Goal: Information Seeking & Learning: Find specific fact

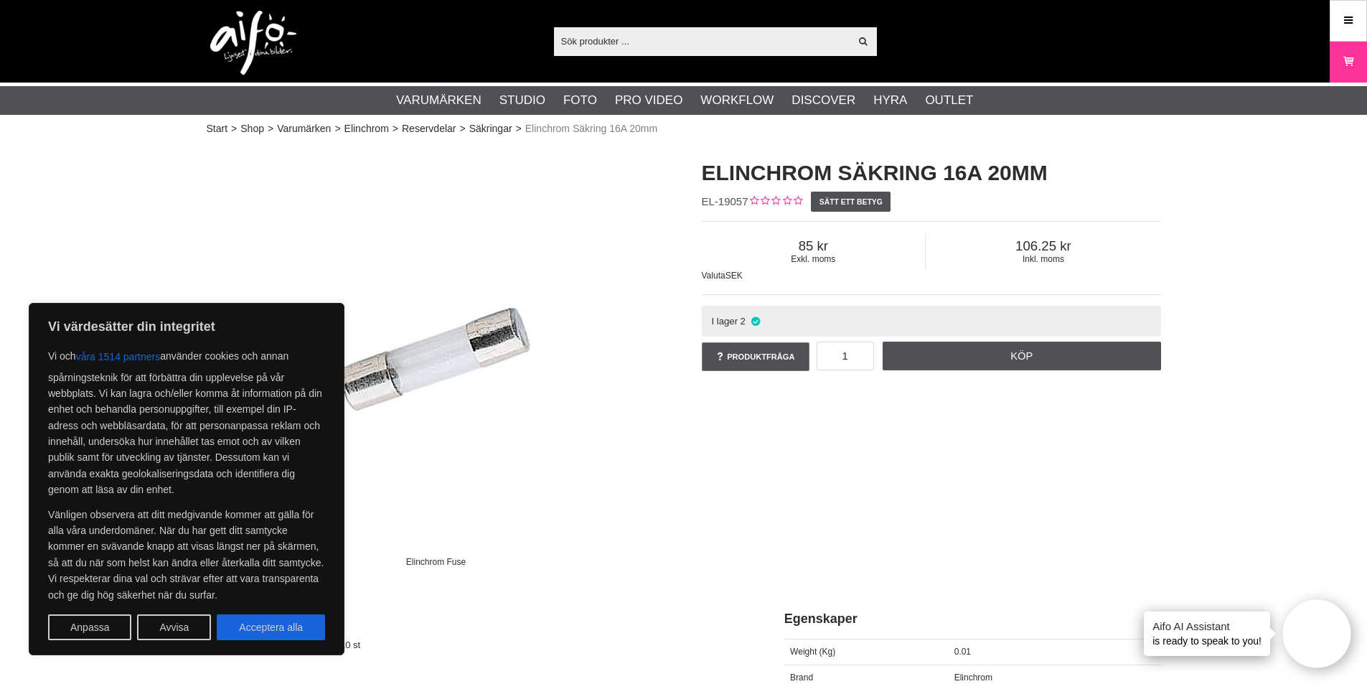
click at [568, 510] on img at bounding box center [436, 359] width 431 height 431
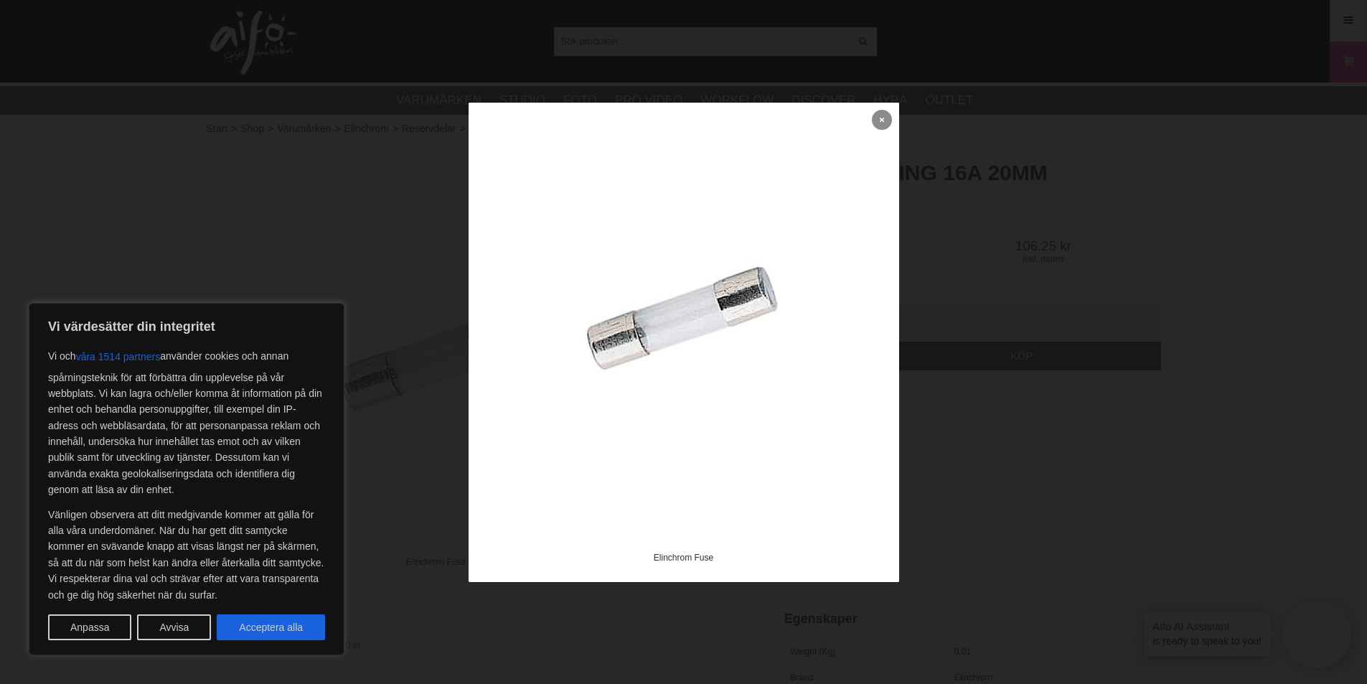
click at [878, 121] on link at bounding box center [882, 120] width 20 height 20
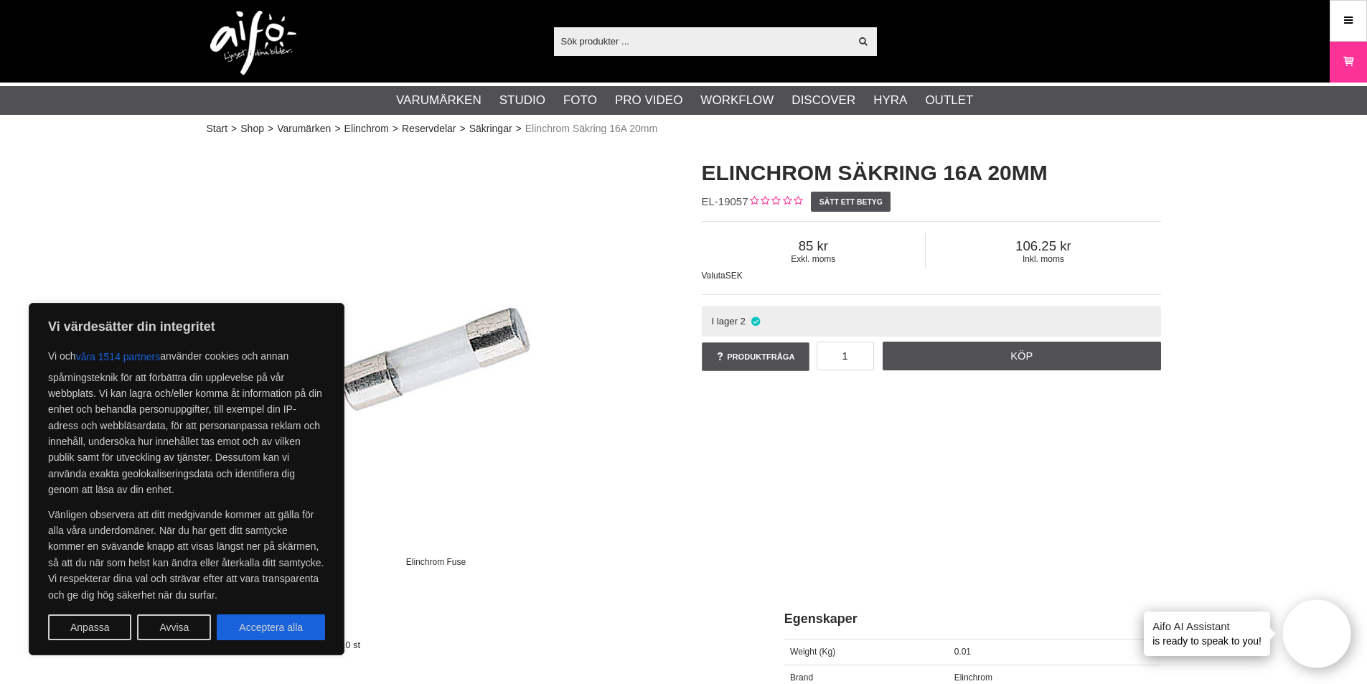
click at [637, 513] on img at bounding box center [436, 359] width 431 height 431
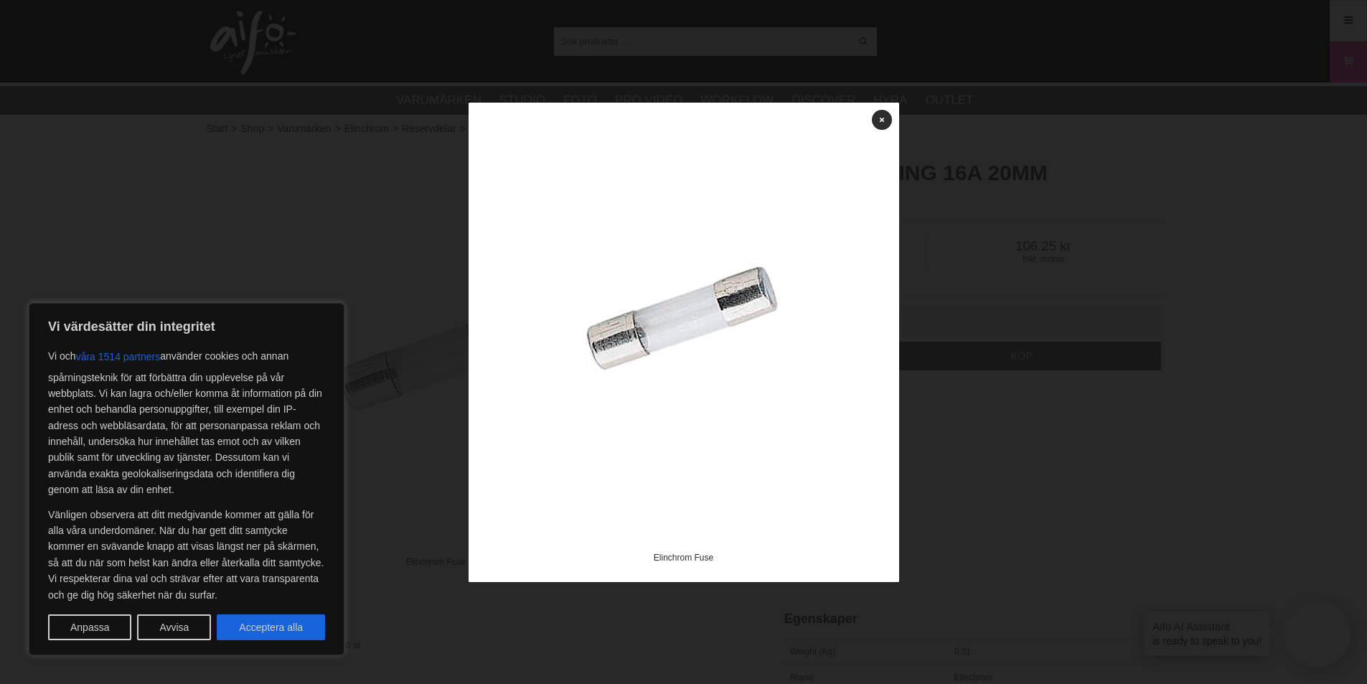
drag, startPoint x: 197, startPoint y: 222, endPoint x: 203, endPoint y: 231, distance: 10.8
click at [197, 222] on div at bounding box center [683, 342] width 1367 height 684
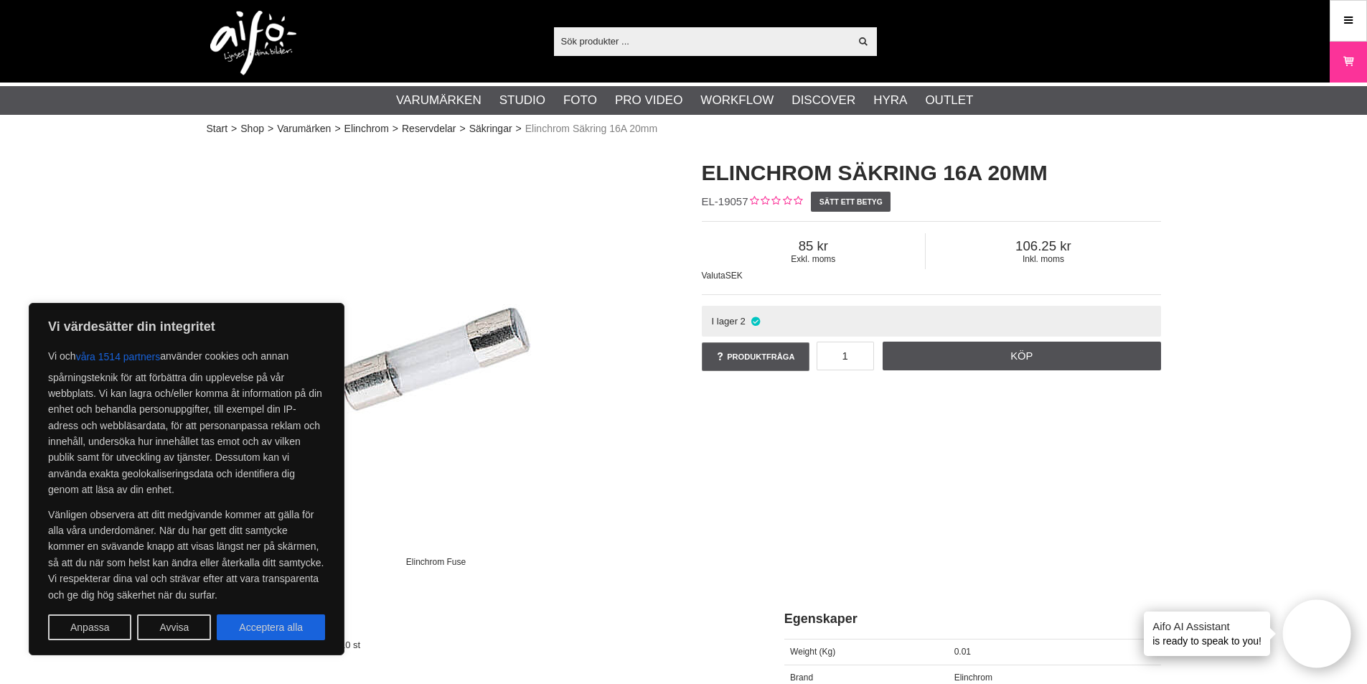
click at [161, 626] on button "Avvisa" at bounding box center [174, 627] width 74 height 26
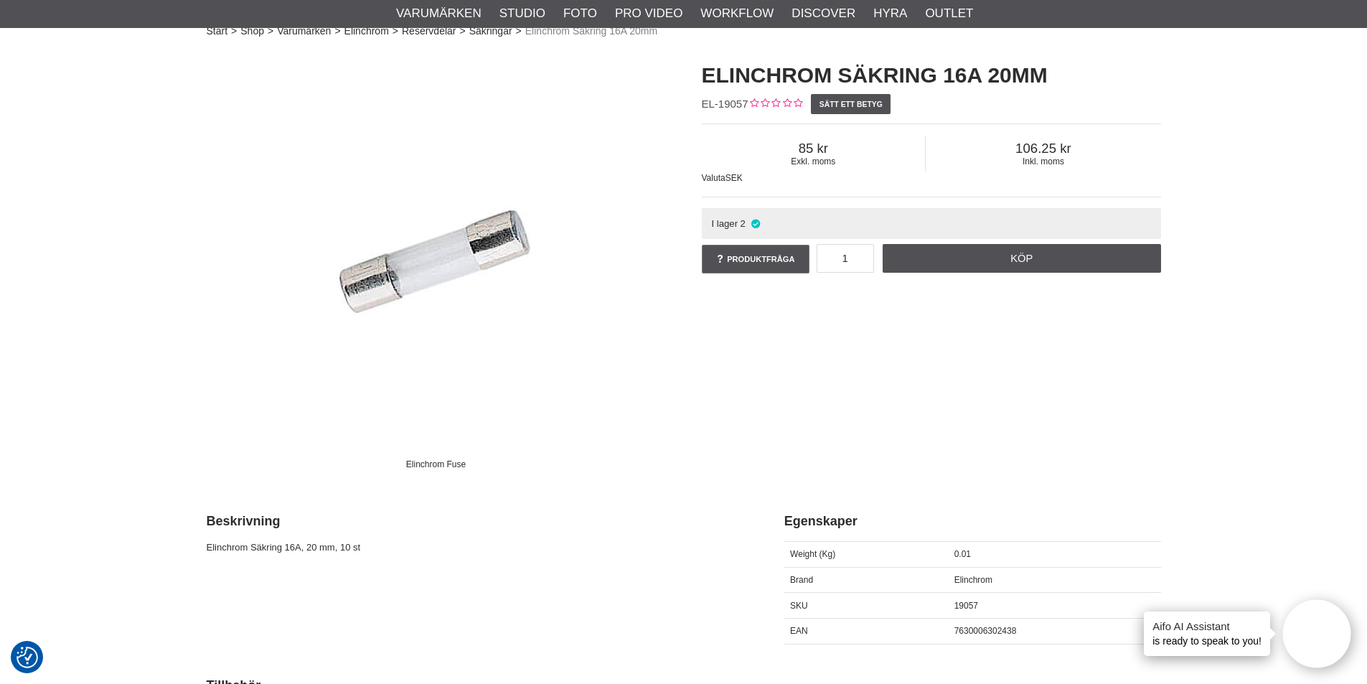
scroll to position [72, 0]
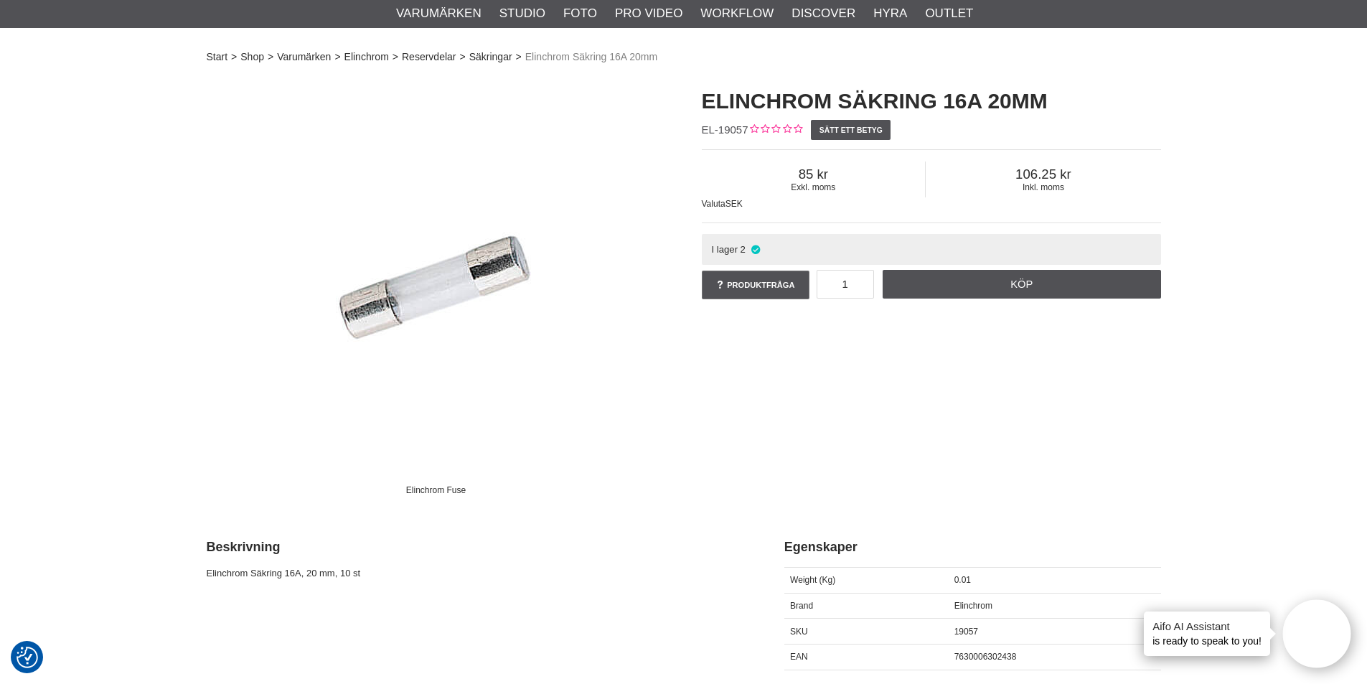
click at [403, 558] on div "Beskrivning Elinchrom Säkring 16A, 20 mm, 10 st" at bounding box center [487, 556] width 560 height 65
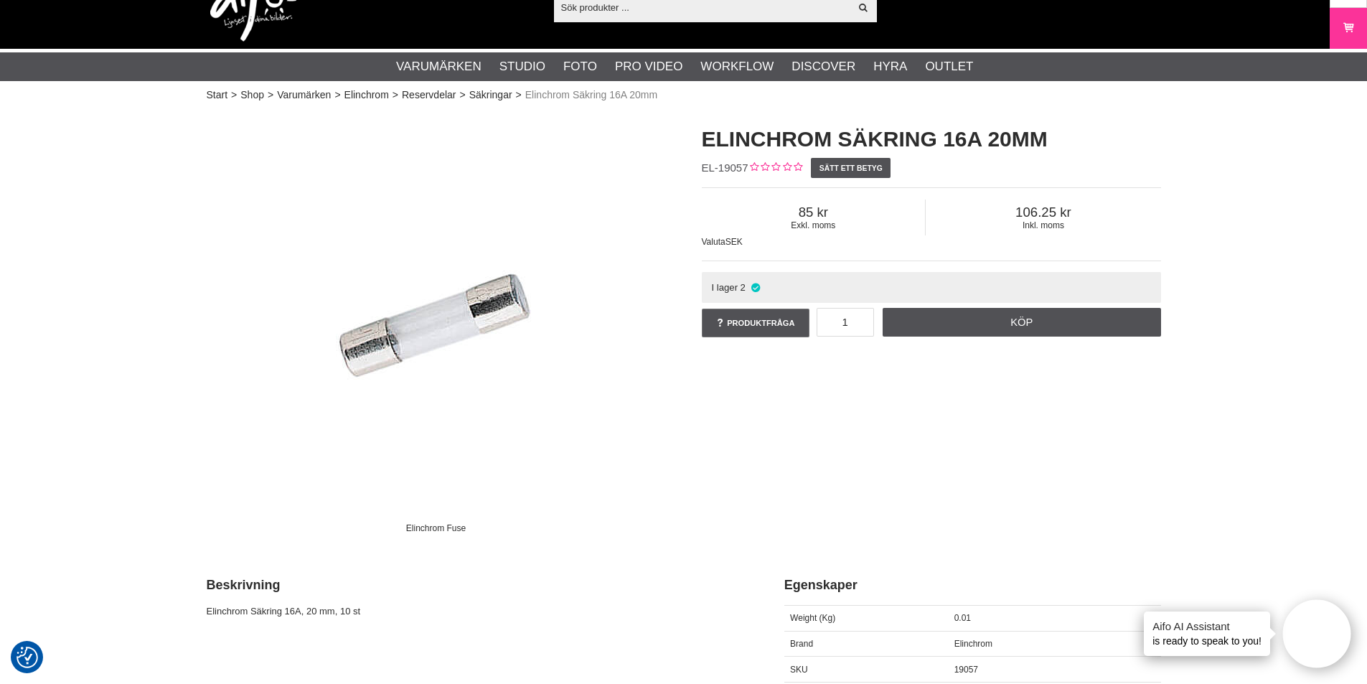
scroll to position [0, 0]
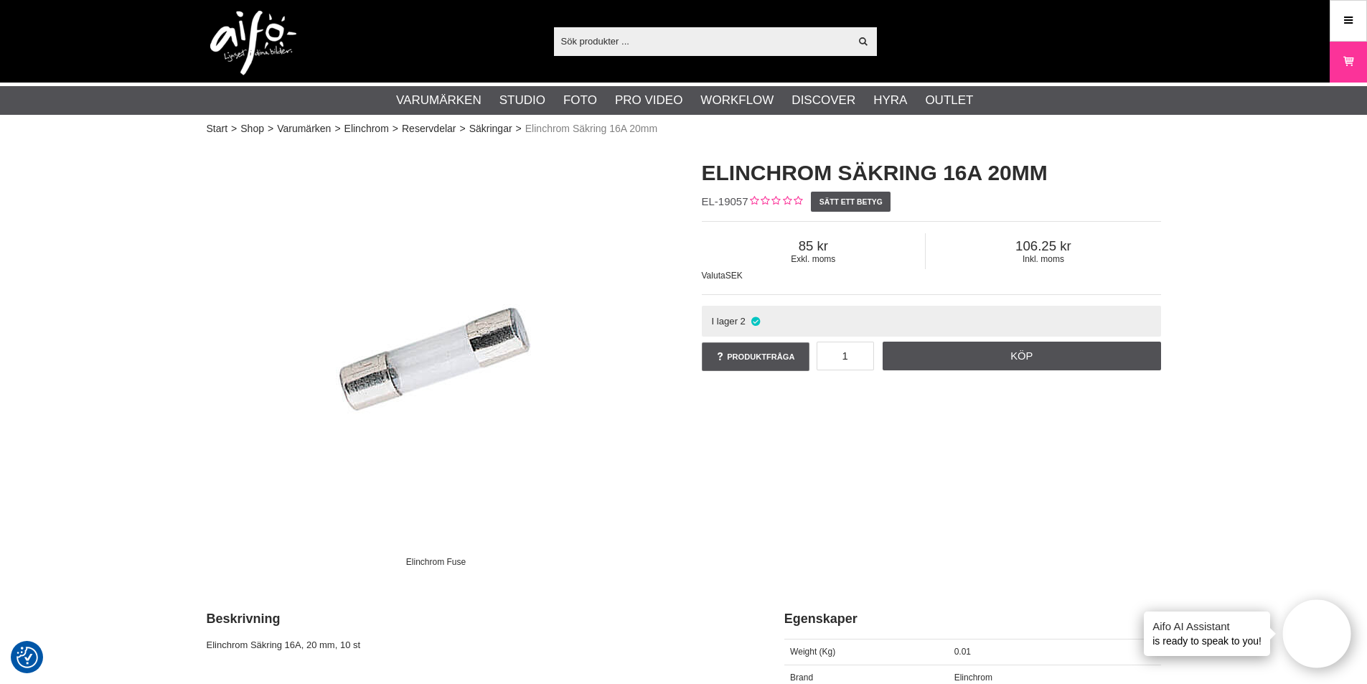
click at [588, 46] on input "text" at bounding box center [702, 41] width 296 height 22
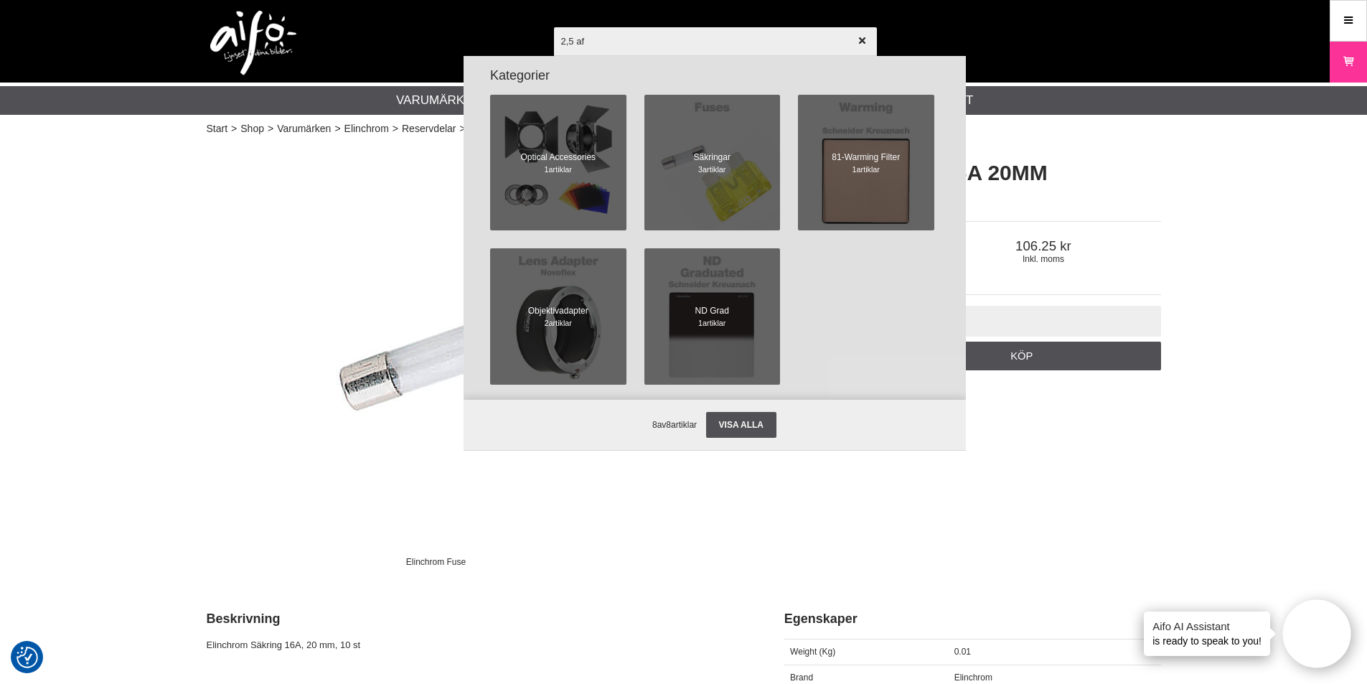
scroll to position [431, 0]
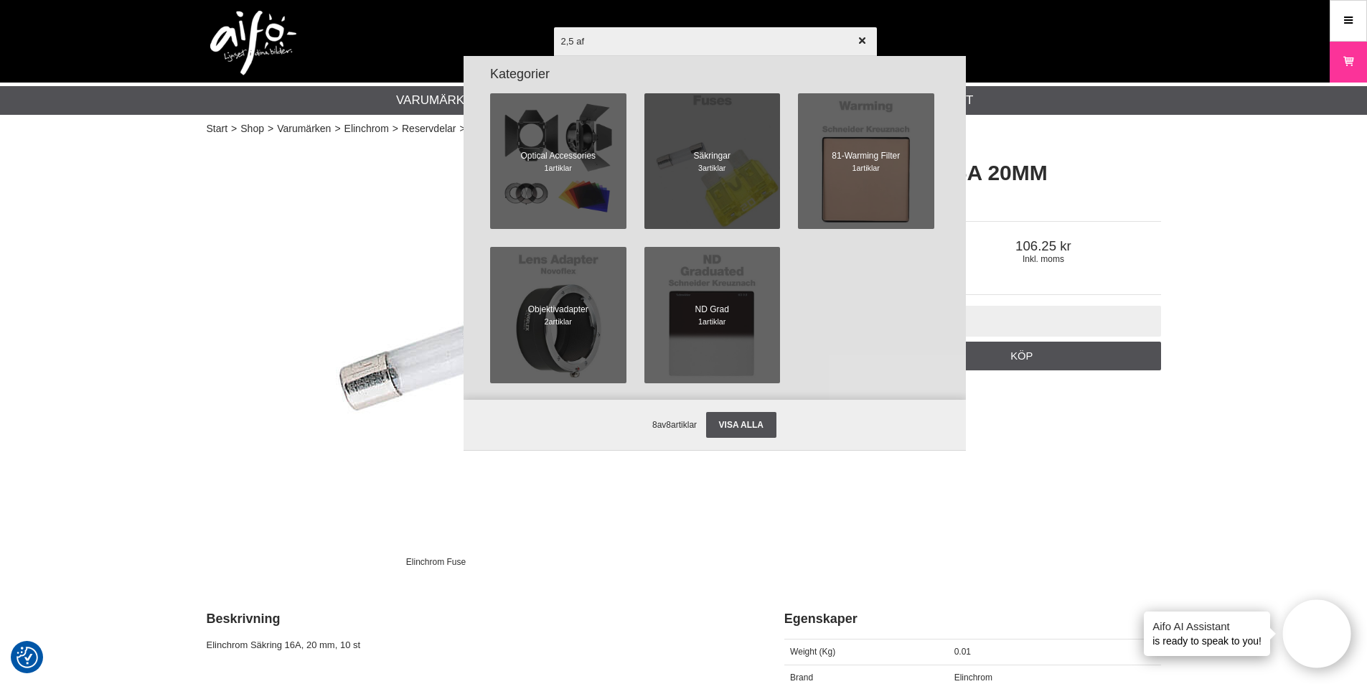
type input "2,5 af"
click at [703, 172] on span "artiklar" at bounding box center [714, 168] width 23 height 9
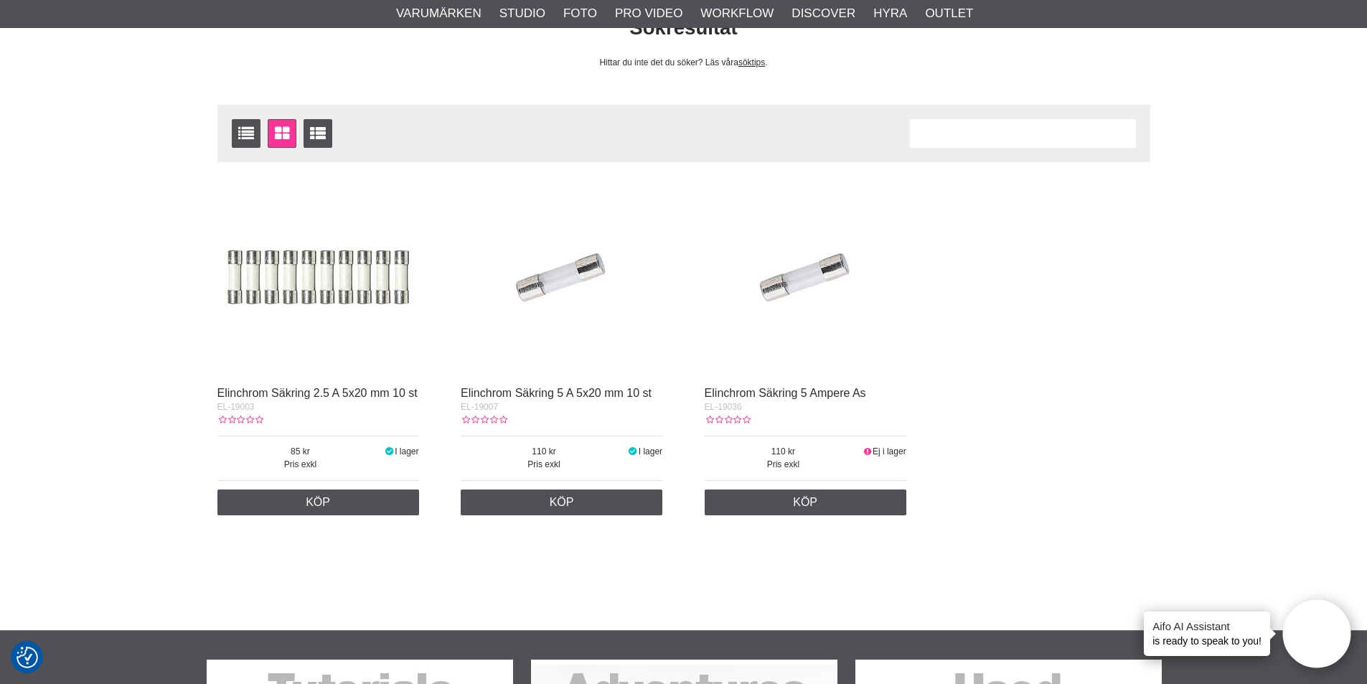
scroll to position [144, 0]
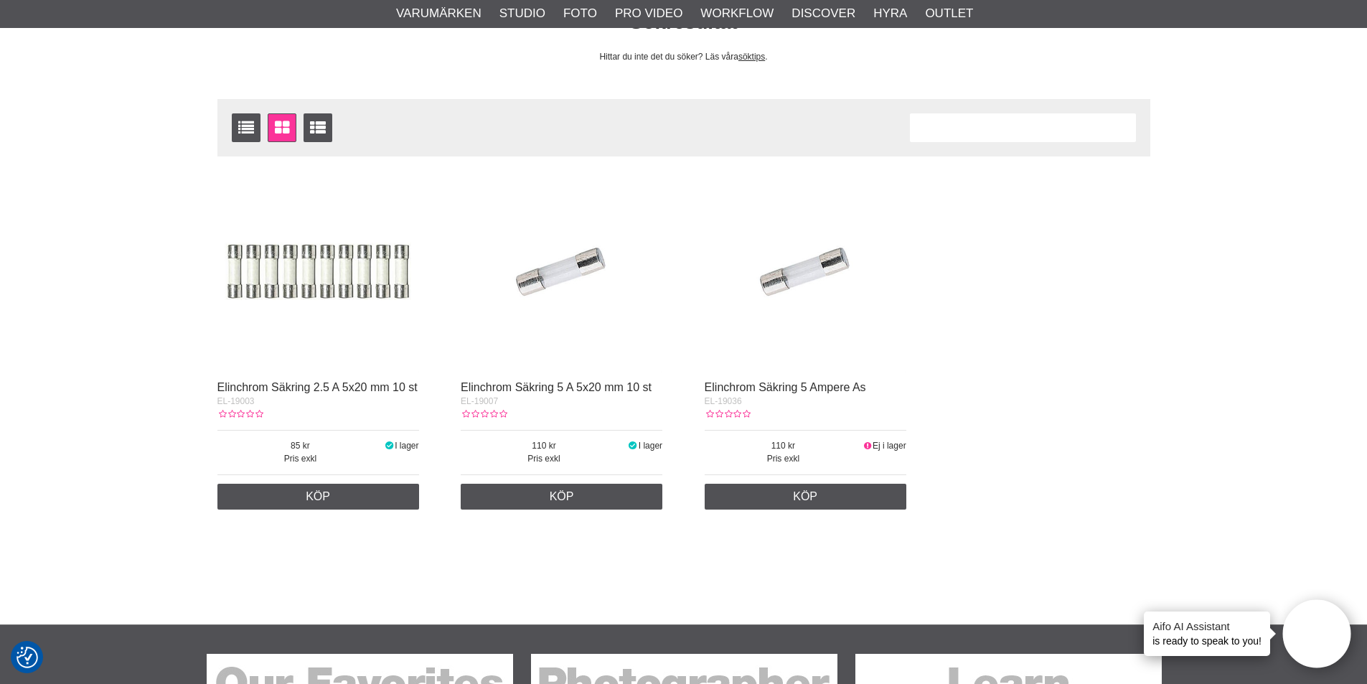
click at [301, 273] on img at bounding box center [318, 272] width 202 height 202
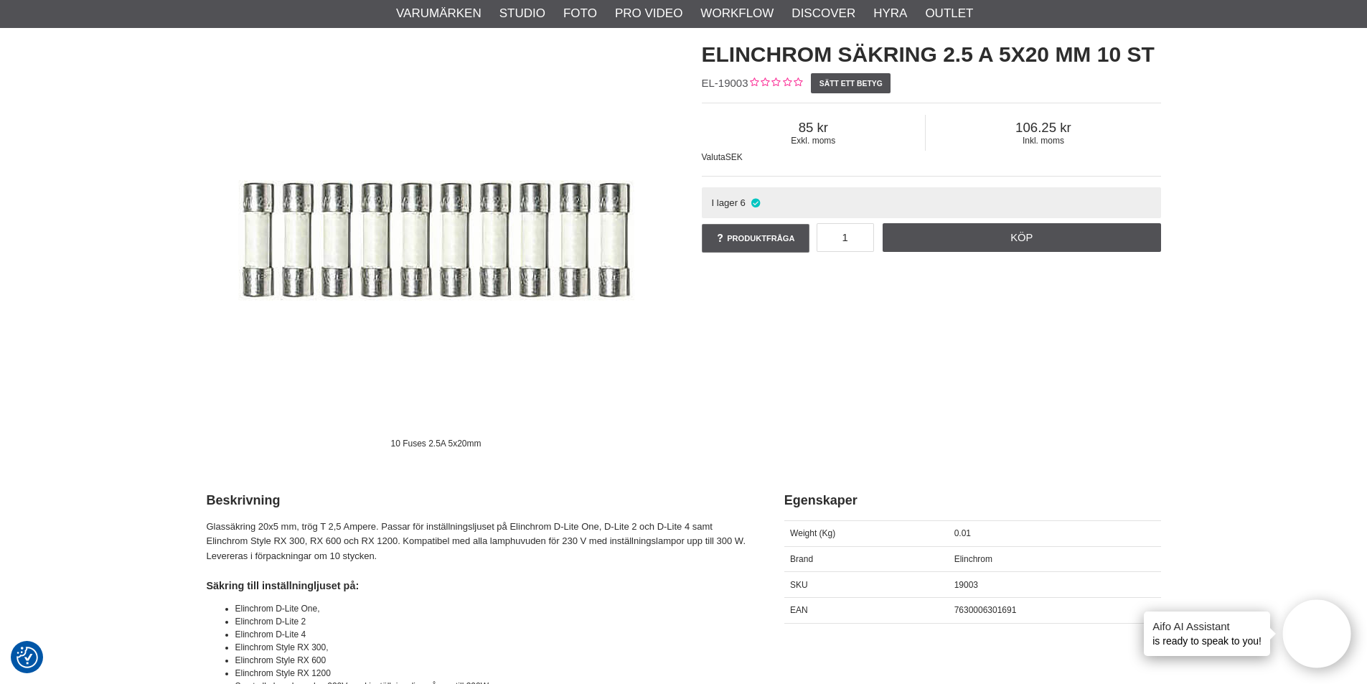
scroll to position [144, 0]
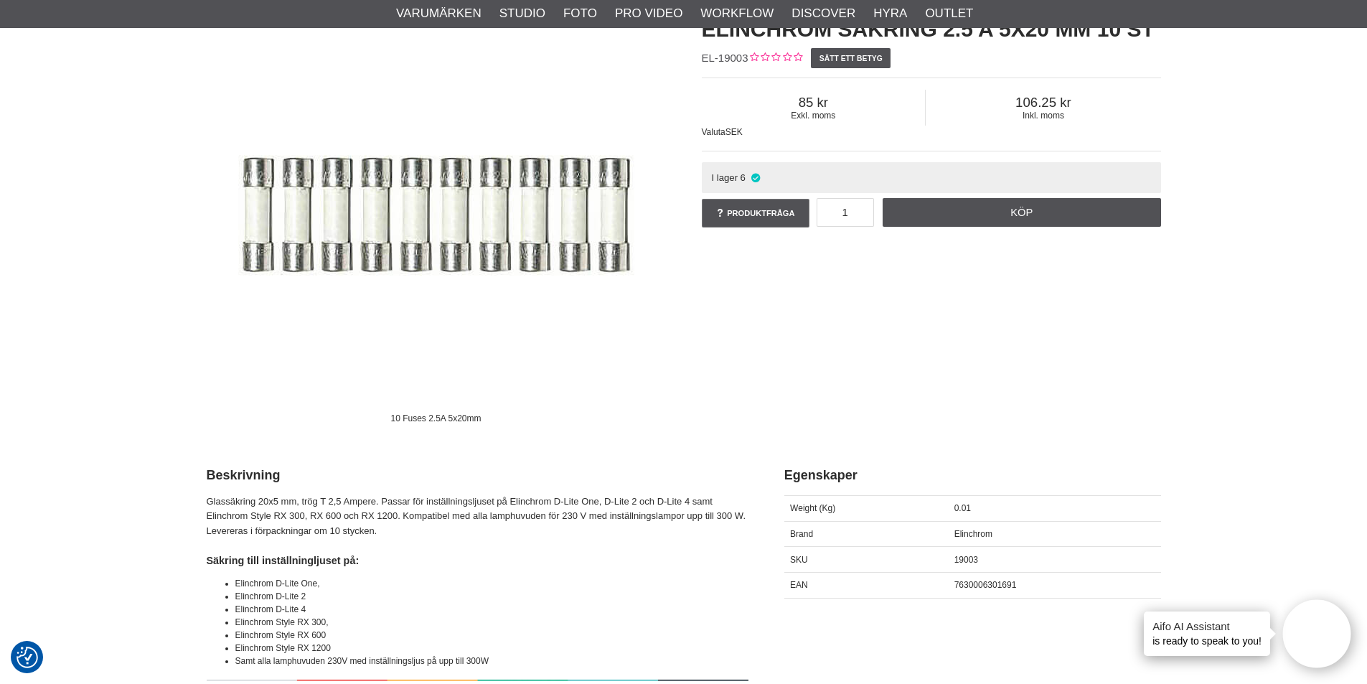
click at [599, 562] on h4 "Säkring till inställningljuset på:" at bounding box center [478, 560] width 542 height 14
click at [618, 402] on img at bounding box center [436, 215] width 431 height 431
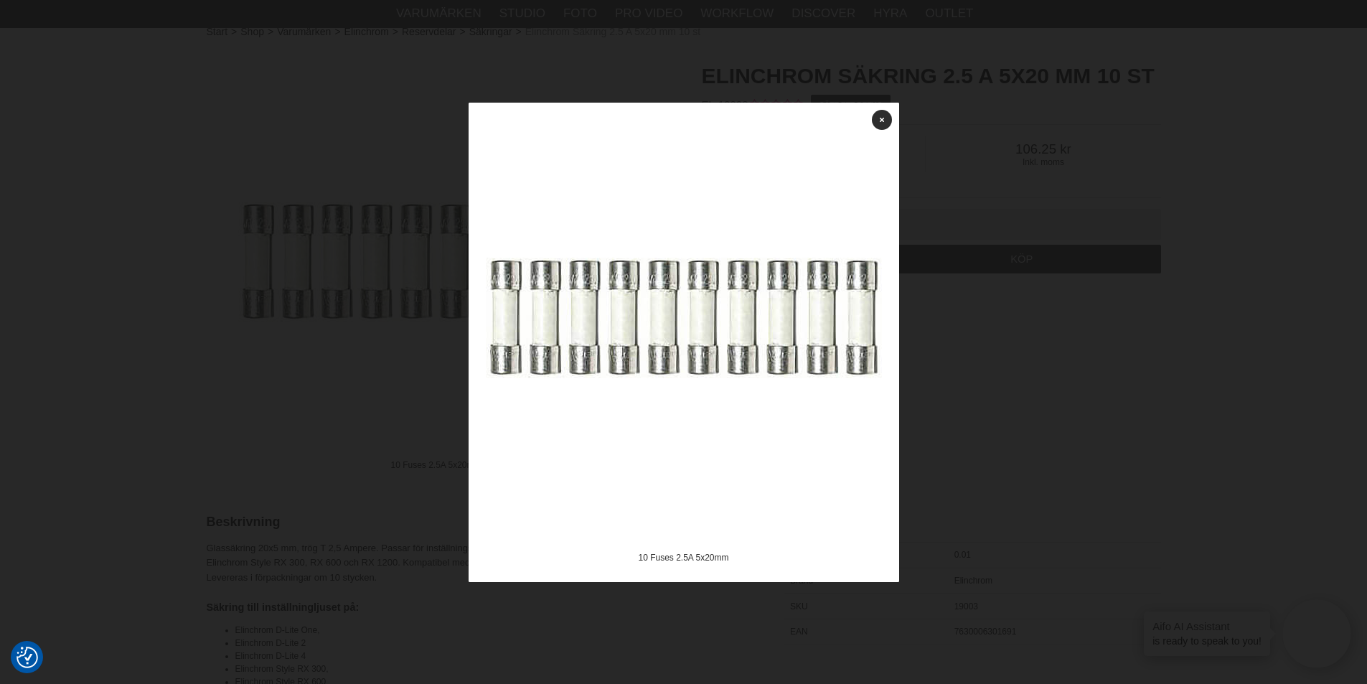
scroll to position [72, 0]
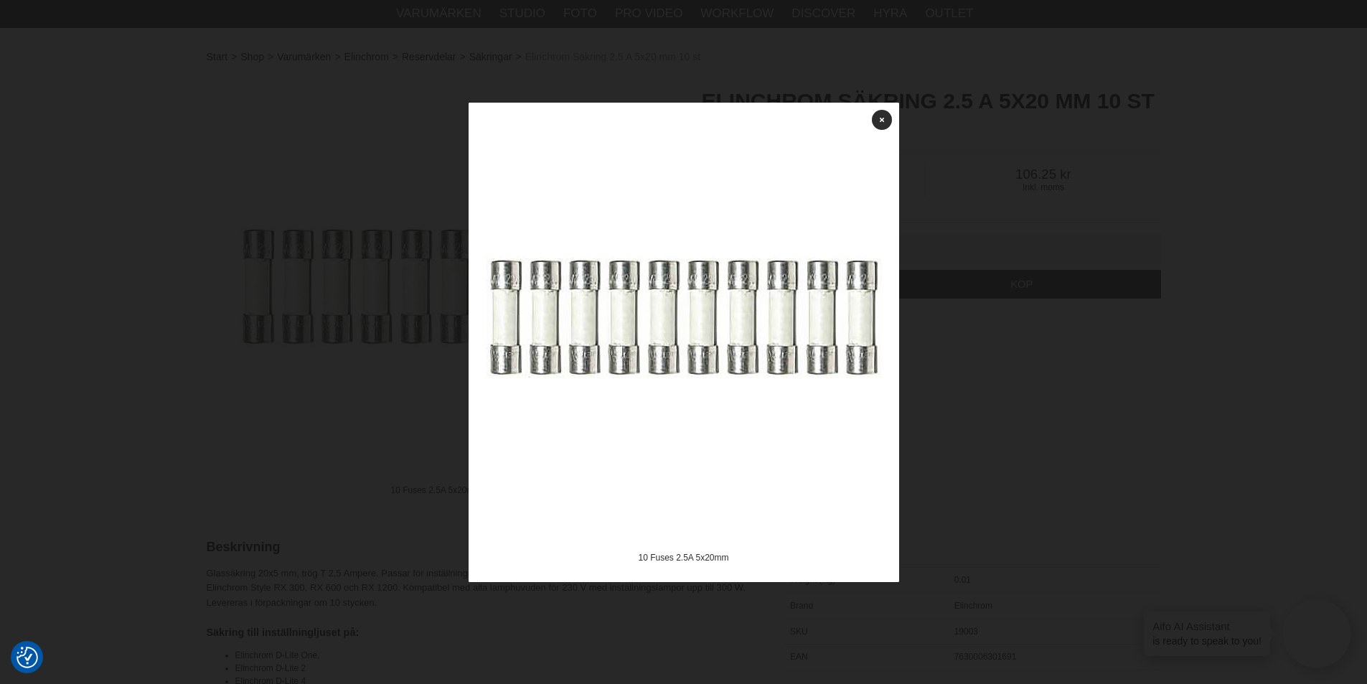
drag, startPoint x: 886, startPoint y: 116, endPoint x: 930, endPoint y: 161, distance: 63.4
click at [885, 116] on link at bounding box center [882, 120] width 20 height 20
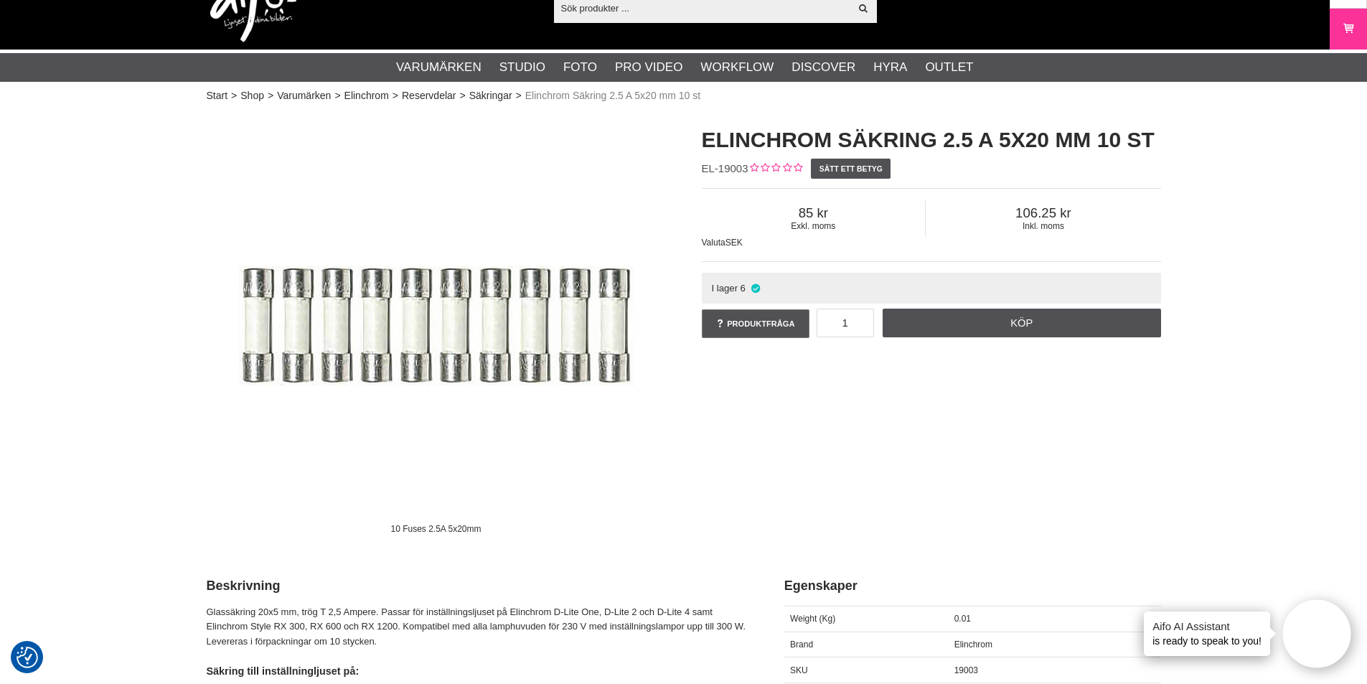
scroll to position [0, 0]
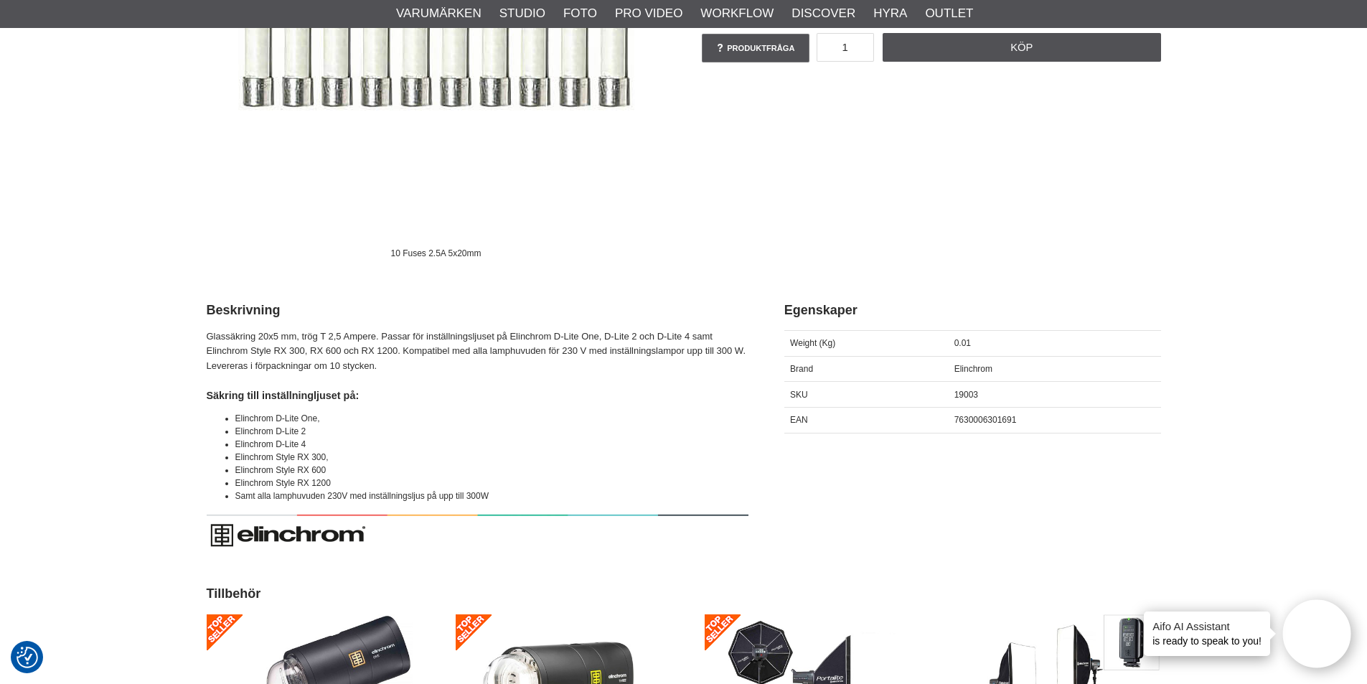
scroll to position [359, 0]
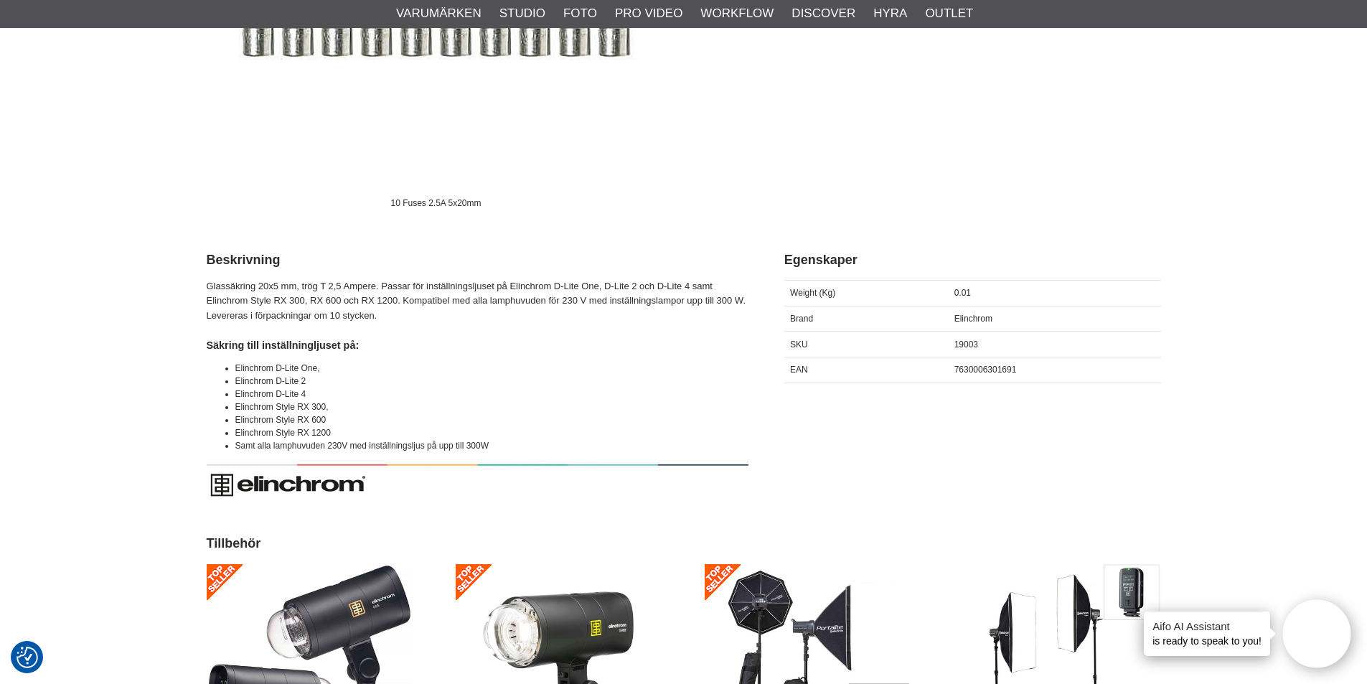
click at [473, 356] on div "Glassäkring 20x5 mm, trög T 2,5 Ampere. Passar för inställningsljuset på Elinch…" at bounding box center [478, 395] width 542 height 233
click at [489, 350] on h4 "Säkring till inställningljuset på:" at bounding box center [478, 345] width 542 height 14
click at [567, 372] on li "Elinchrom D-Lite One," at bounding box center [491, 368] width 513 height 13
click at [445, 352] on h4 "Säkring till inställningljuset på:" at bounding box center [478, 345] width 542 height 14
click at [466, 354] on div "Glassäkring 20x5 mm, trög T 2,5 Ampere. Passar för inställningsljuset på Elinch…" at bounding box center [478, 395] width 542 height 233
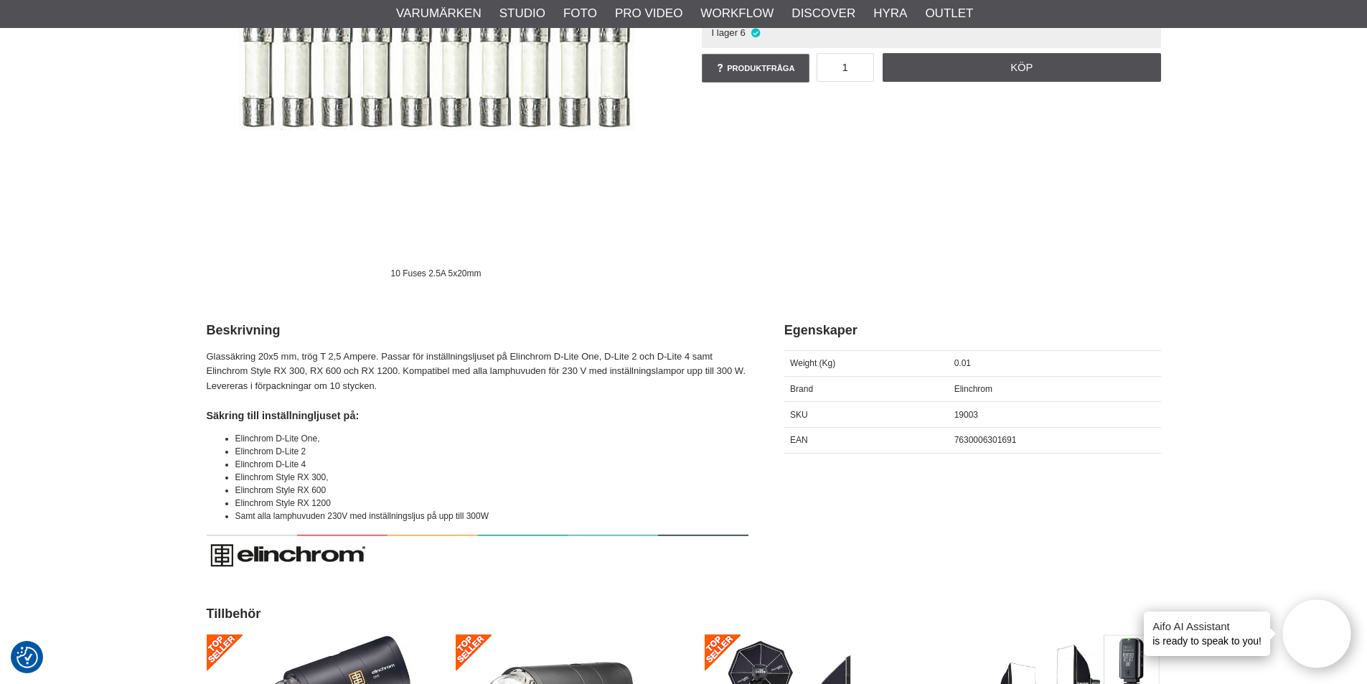
scroll to position [287, 0]
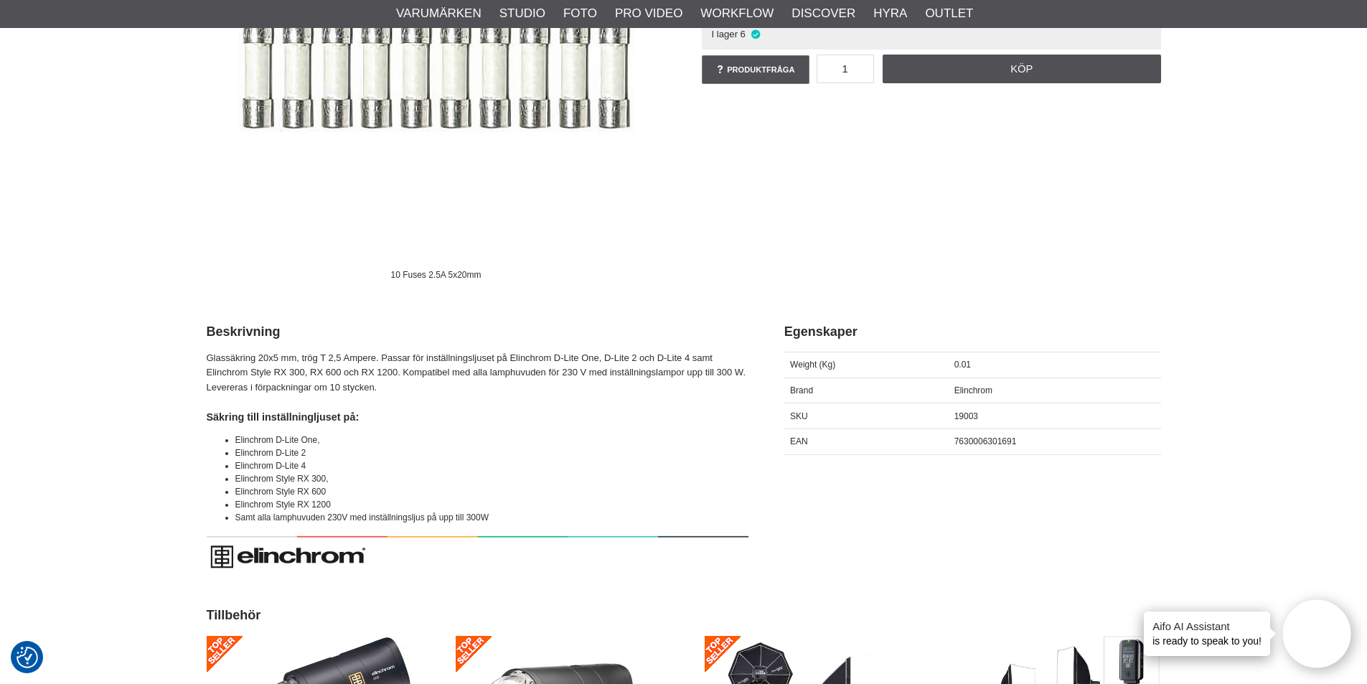
click at [1025, 202] on div "10 Fuses 2.5A 5x20mm Elinchrom Säkring 2.5 A 5x20 mm 10 st EL-19003 Sätt ett be…" at bounding box center [684, 73] width 990 height 434
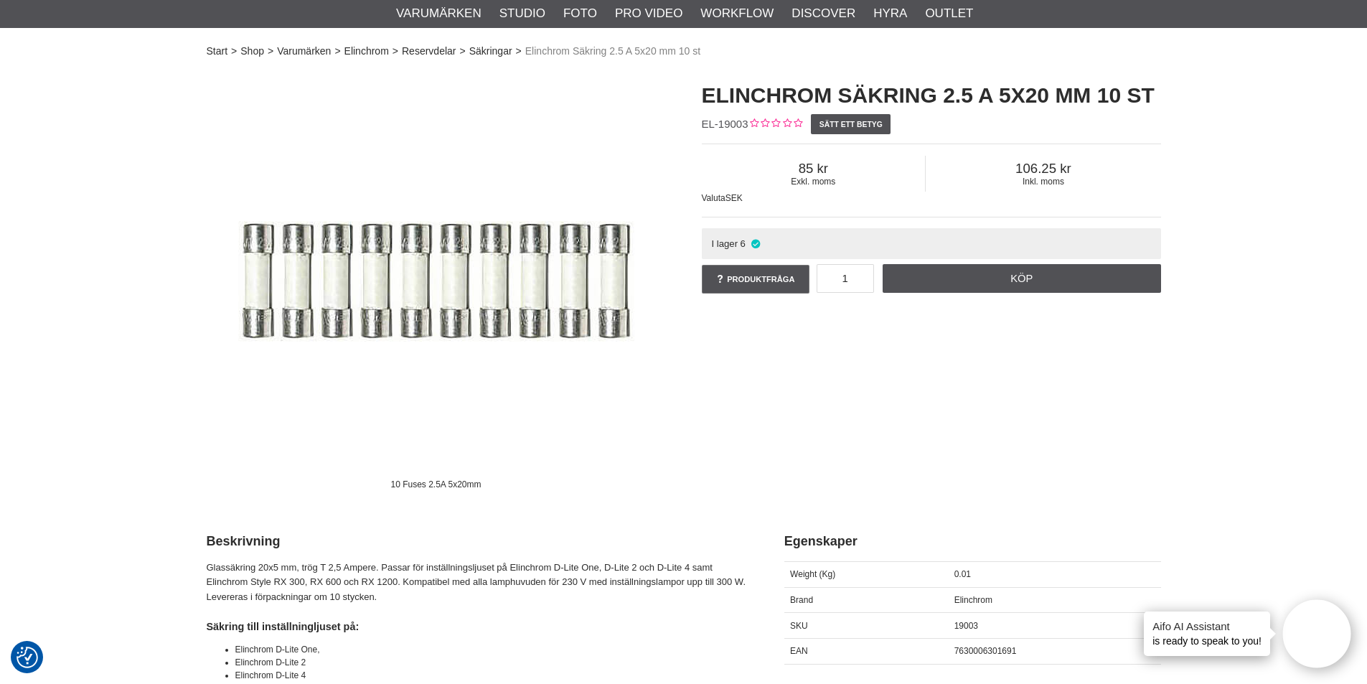
scroll to position [72, 0]
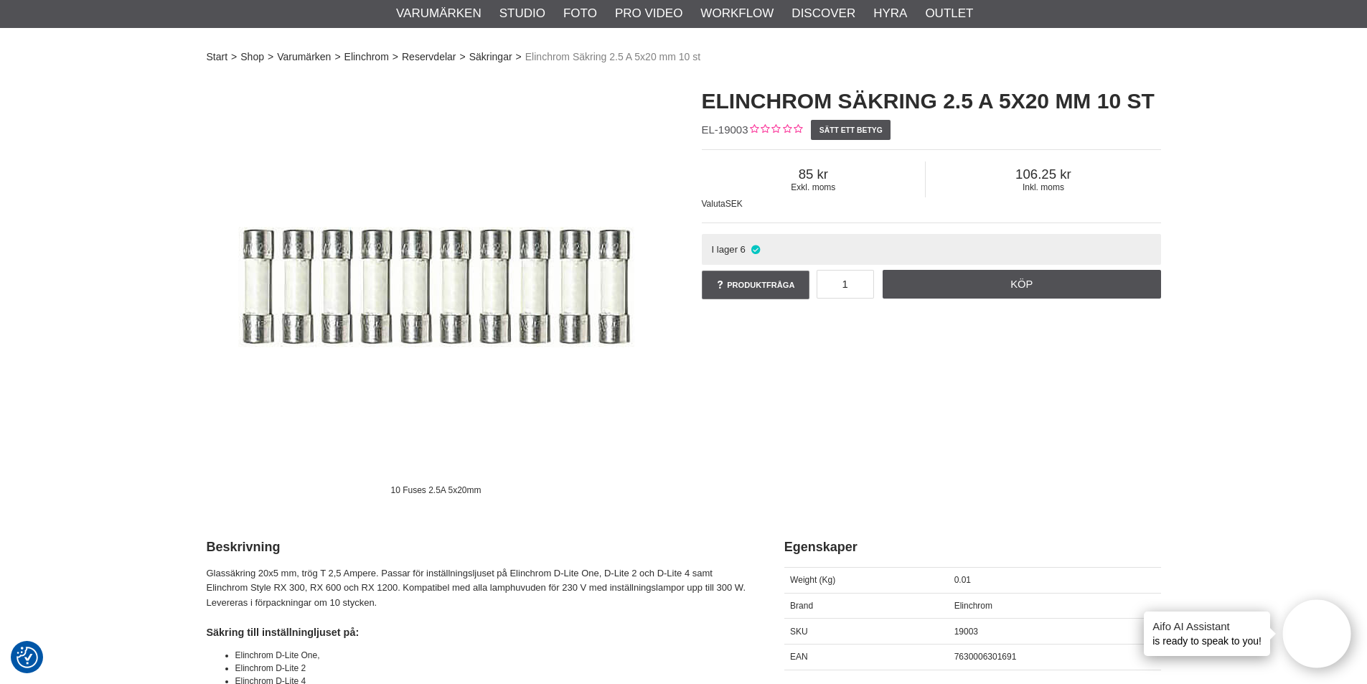
click at [942, 396] on div "10 Fuses 2.5A 5x20mm Elinchrom Säkring 2.5 A 5x20 mm 10 st EL-19003 Sätt ett be…" at bounding box center [684, 289] width 990 height 434
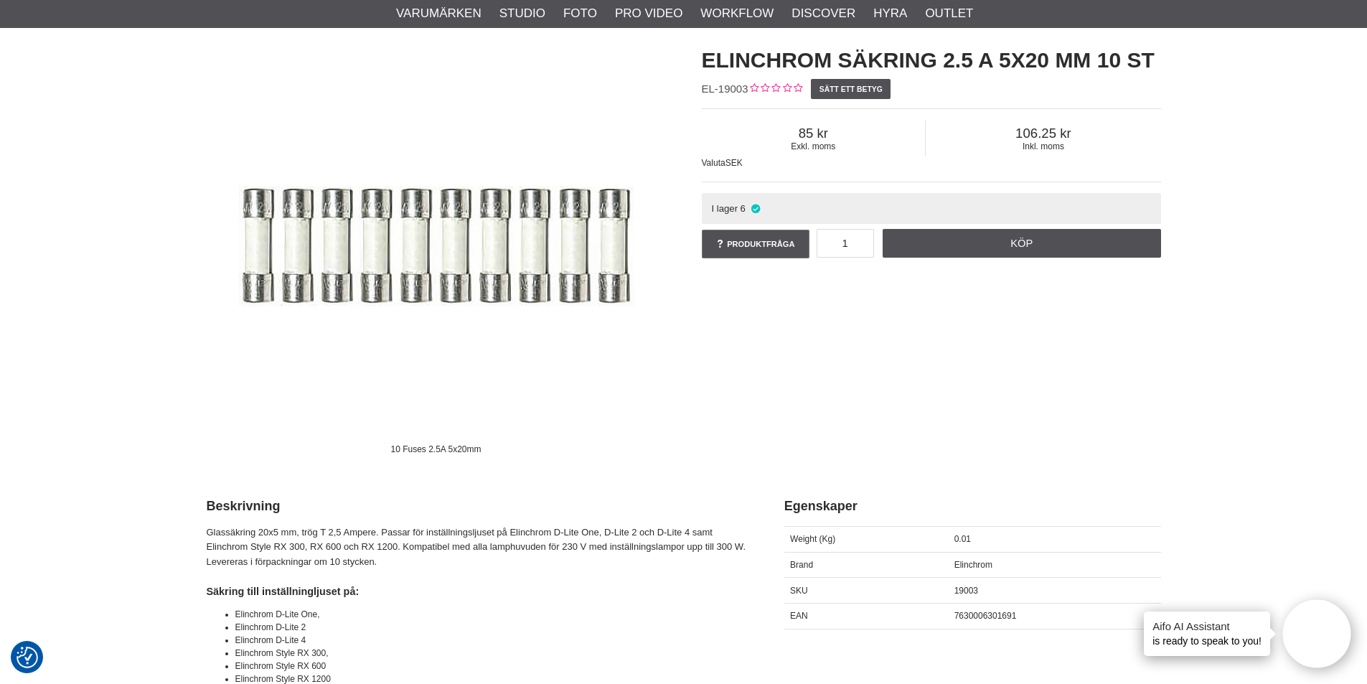
scroll to position [215, 0]
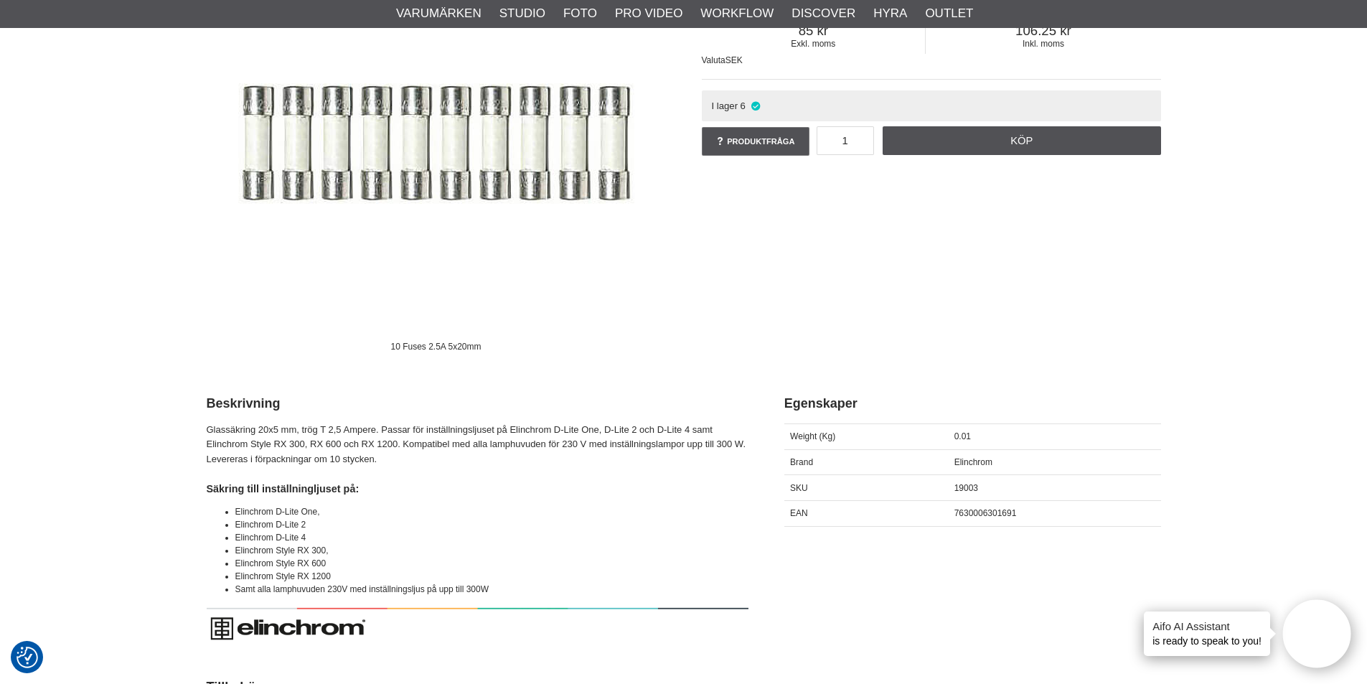
click at [514, 475] on div "Glassäkring 20x5 mm, trög T 2,5 Ampere. Passar för inställningsljuset på Elinch…" at bounding box center [478, 539] width 542 height 233
click at [624, 494] on h4 "Säkring till inställningljuset på:" at bounding box center [478, 489] width 542 height 14
drag, startPoint x: 656, startPoint y: 429, endPoint x: 687, endPoint y: 425, distance: 31.9
click at [687, 425] on p "Glassäkring 20x5 mm, trög T 2,5 Ampere. Passar för inställningsljuset på Elinch…" at bounding box center [478, 445] width 542 height 44
click at [650, 521] on li "Elinchrom D-Lite 2" at bounding box center [491, 524] width 513 height 13
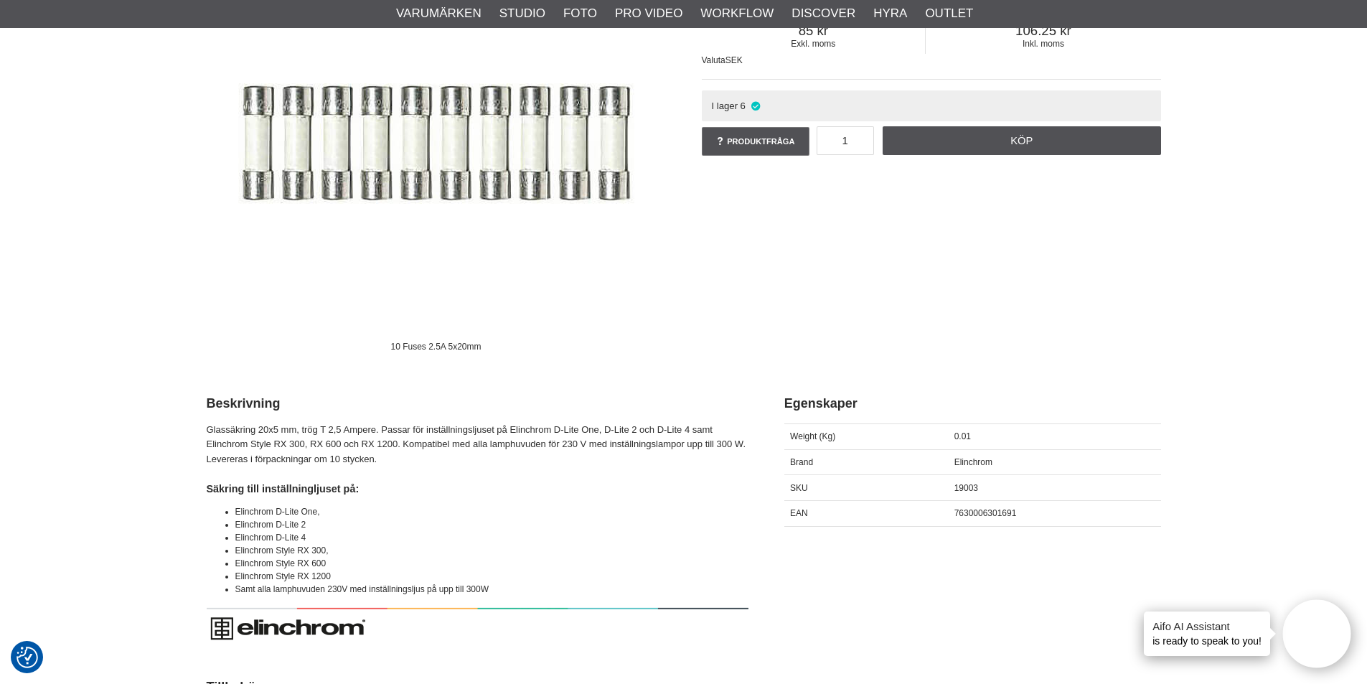
click at [436, 512] on li "Elinchrom D-Lite One," at bounding box center [491, 511] width 513 height 13
click at [378, 486] on h4 "Säkring till inställningljuset på:" at bounding box center [478, 489] width 542 height 14
click at [308, 538] on li "Elinchrom D-Lite 4" at bounding box center [491, 537] width 513 height 13
click at [475, 533] on li "Elinchrom D-Lite 4" at bounding box center [491, 537] width 513 height 13
click at [504, 334] on img at bounding box center [436, 143] width 431 height 431
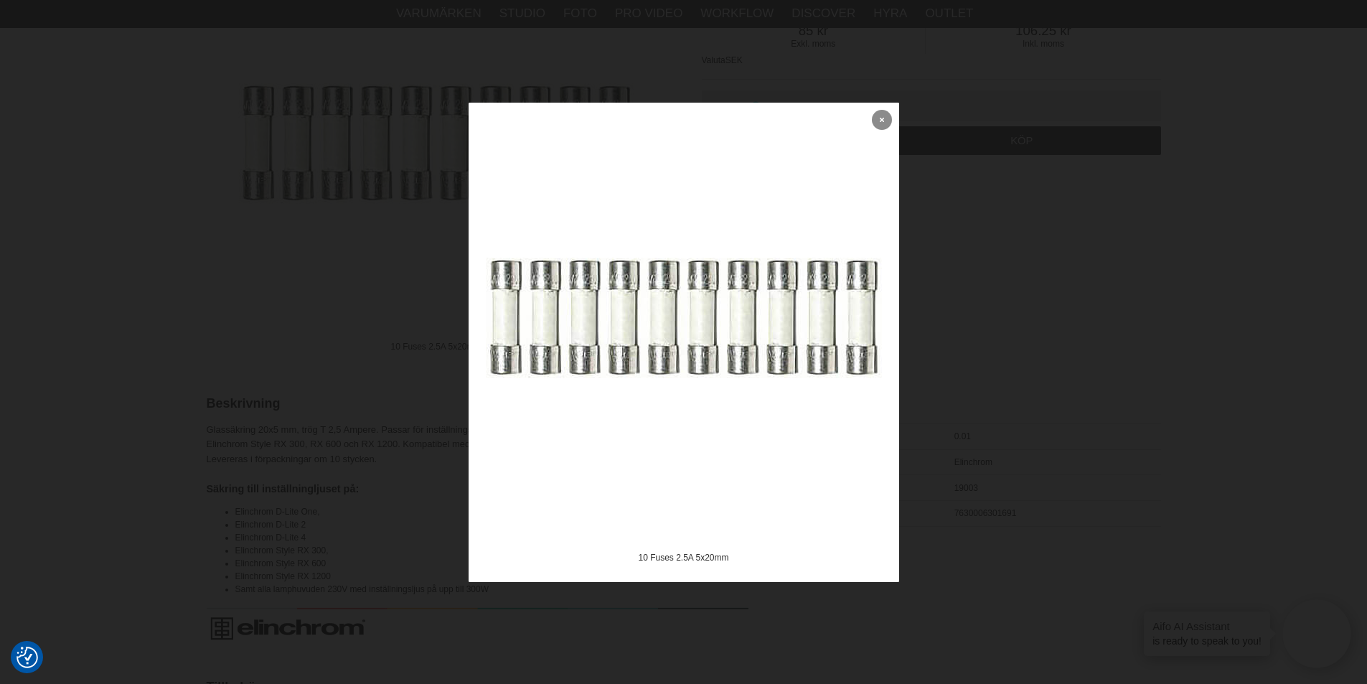
click at [880, 117] on icon at bounding box center [882, 120] width 4 height 8
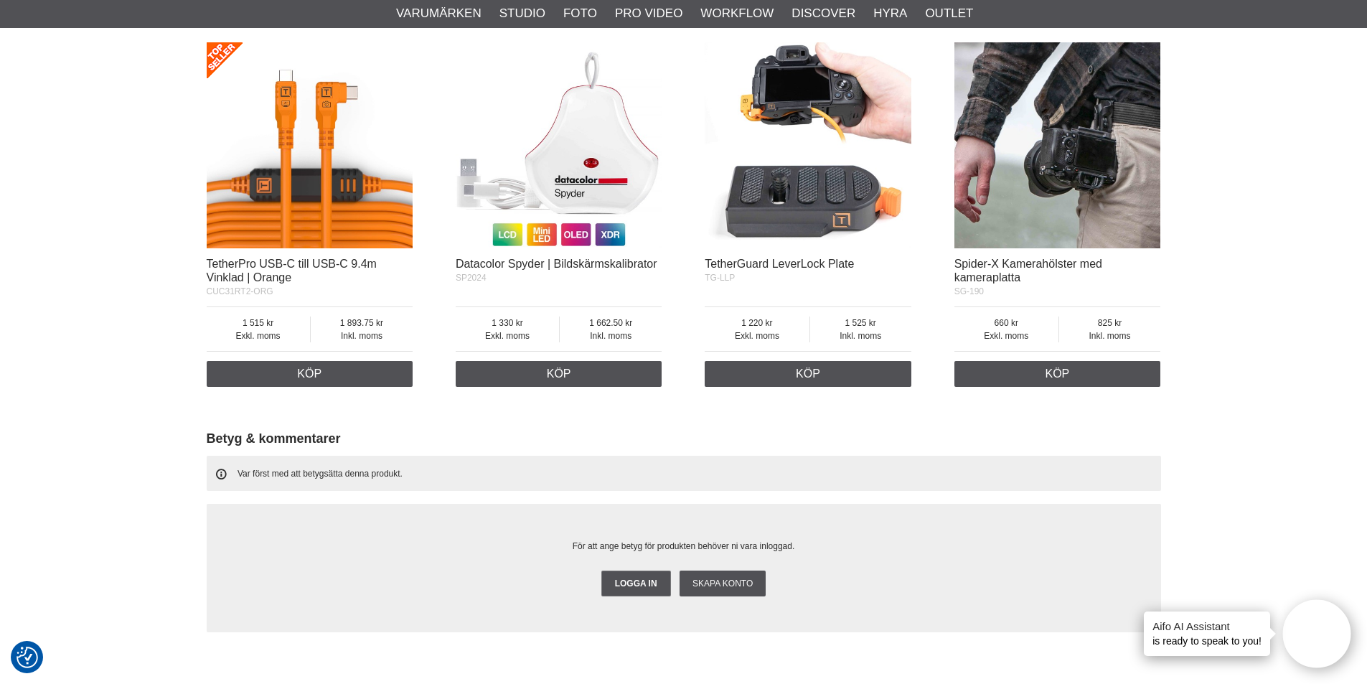
scroll to position [997, 0]
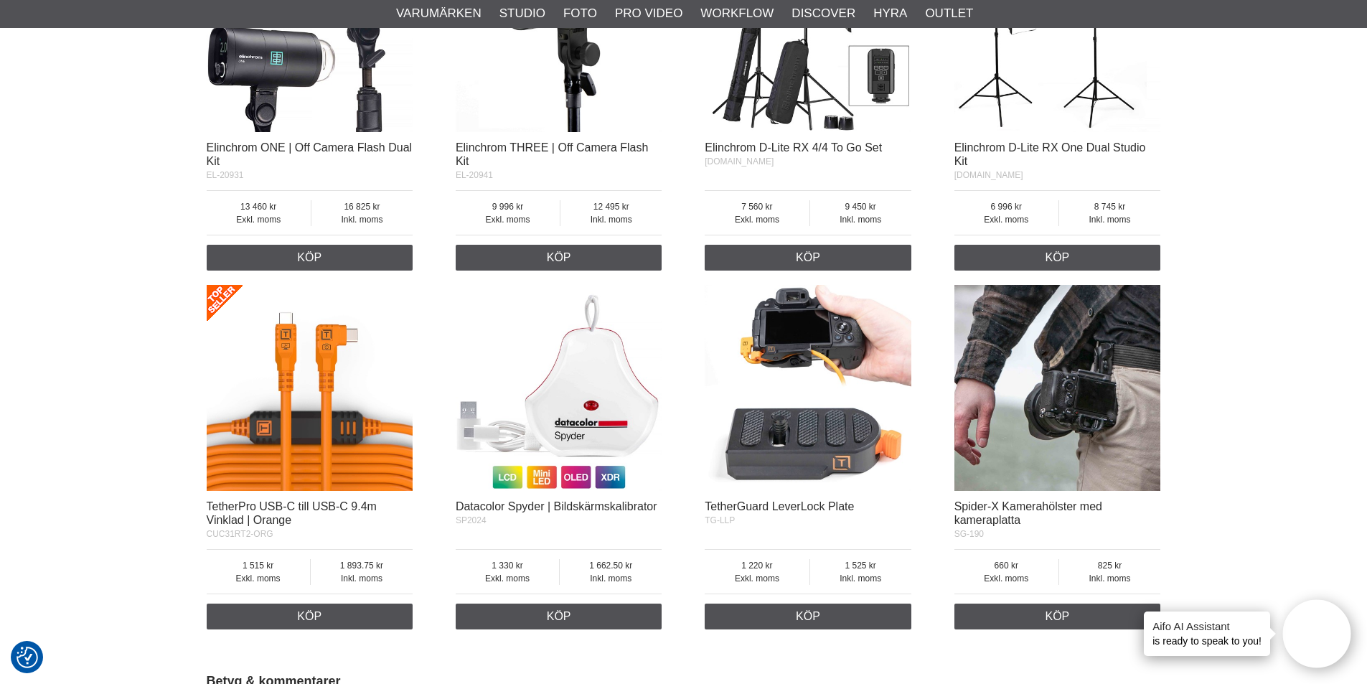
click at [1297, 237] on div "Start > Shop > Varumärken > Elinchrom > Reservdelar > Säkringar > Elinchrom Säk…" at bounding box center [683, 65] width 1367 height 1847
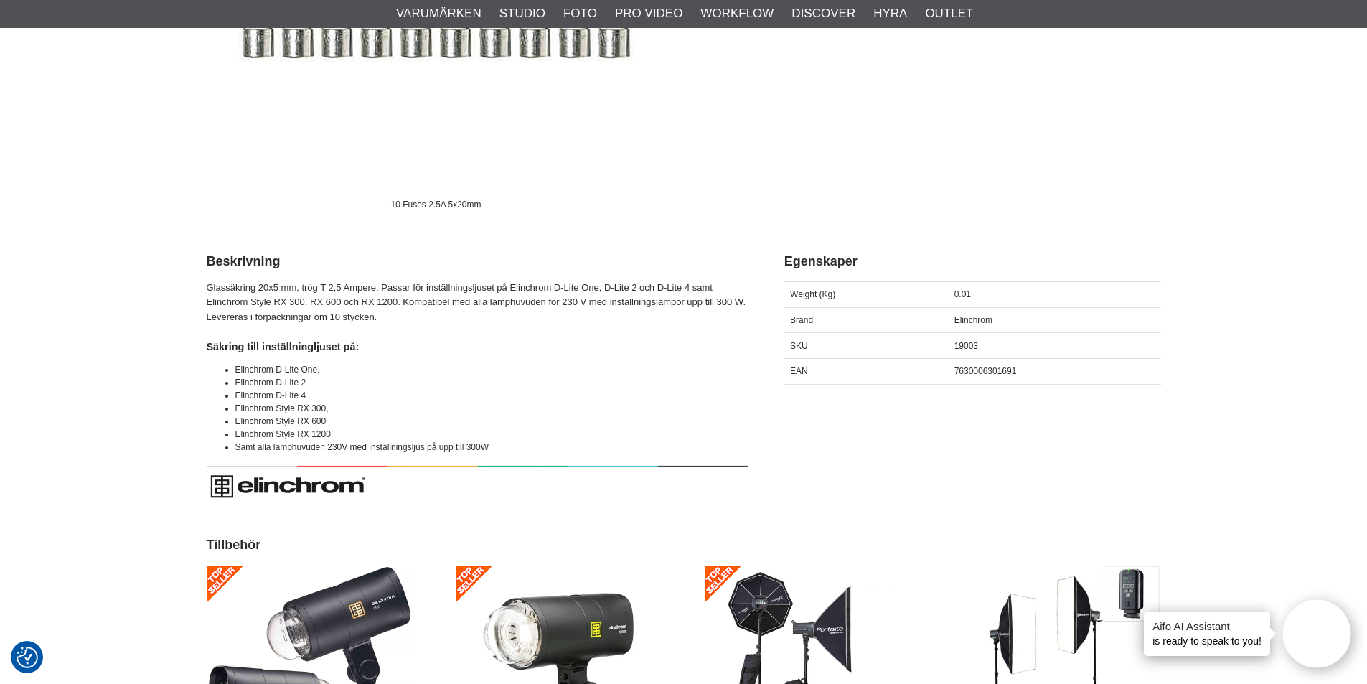
scroll to position [351, 0]
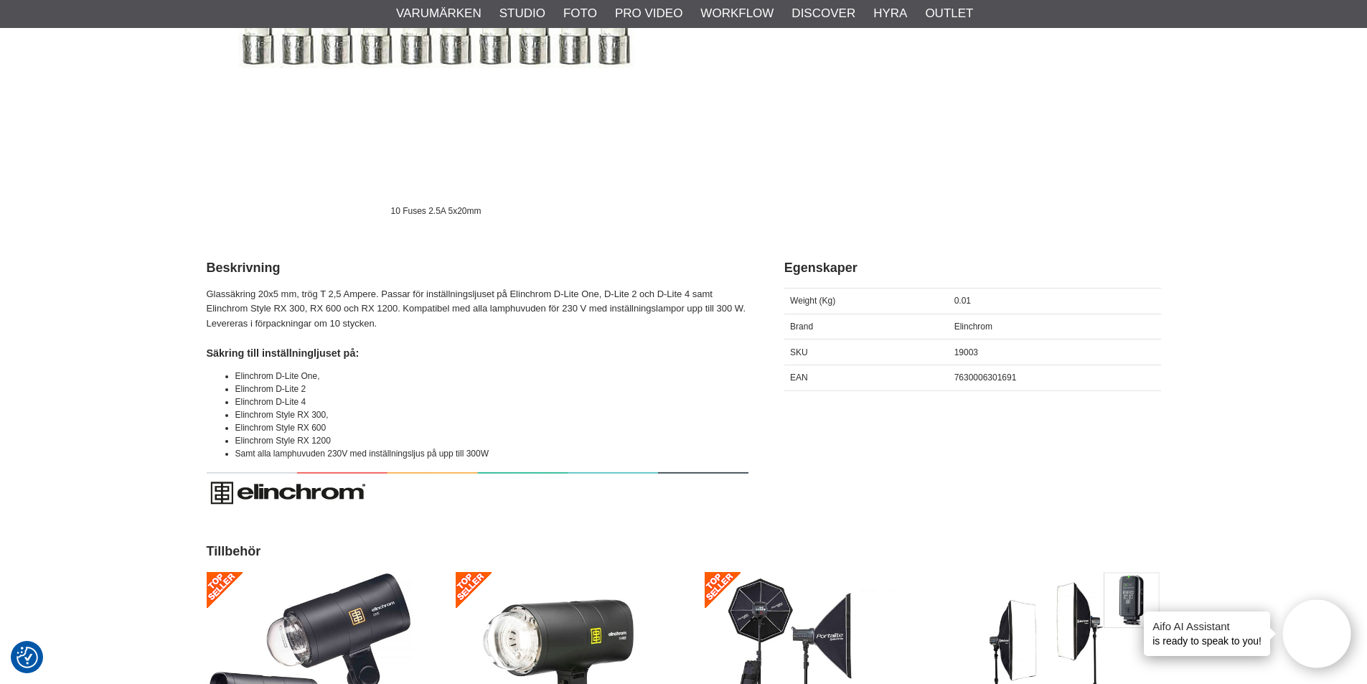
click at [1095, 174] on div "10 Fuses 2.5A 5x20mm Elinchrom Säkring 2.5 A 5x20 mm 10 st EL-19003 Sätt ett be…" at bounding box center [684, 10] width 990 height 434
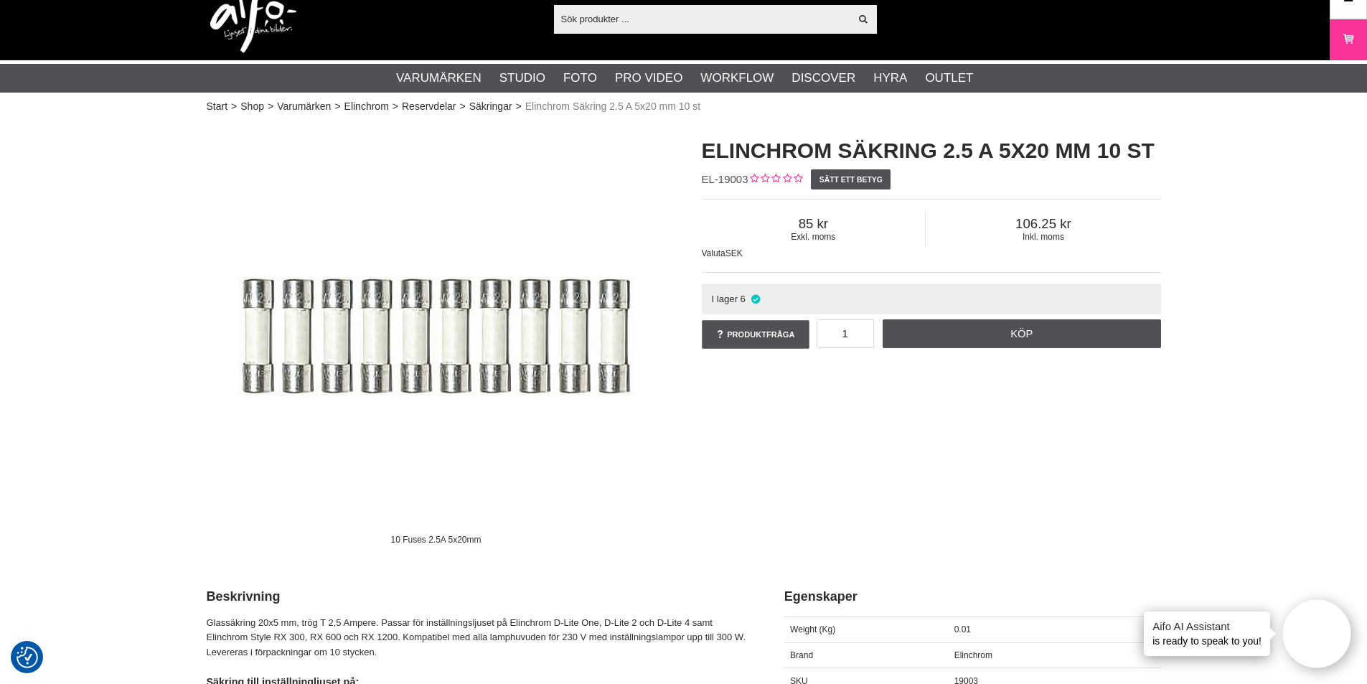
scroll to position [0, 0]
